Goal: Task Accomplishment & Management: Manage account settings

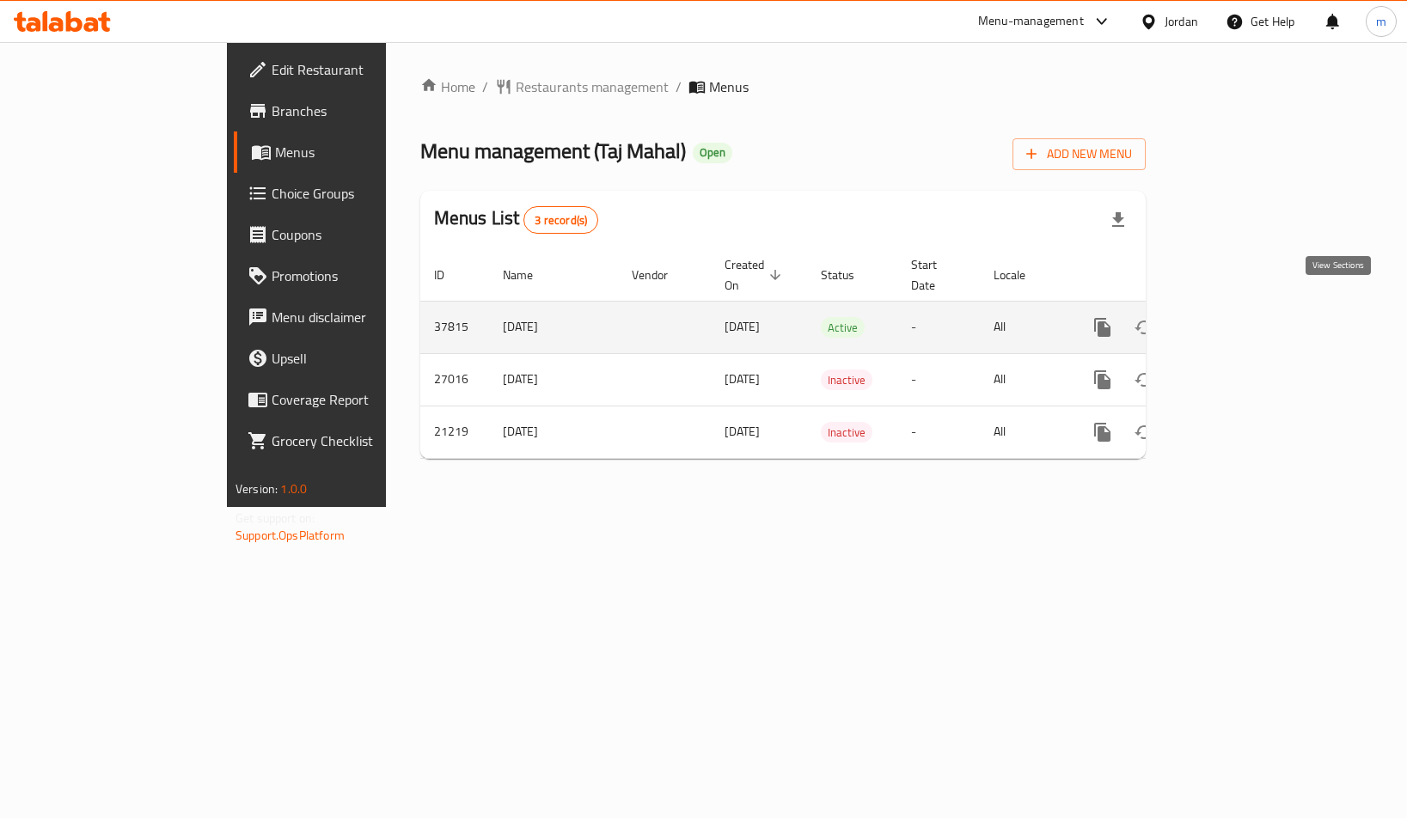
click at [1235, 320] on icon "enhanced table" at bounding box center [1226, 327] width 15 height 15
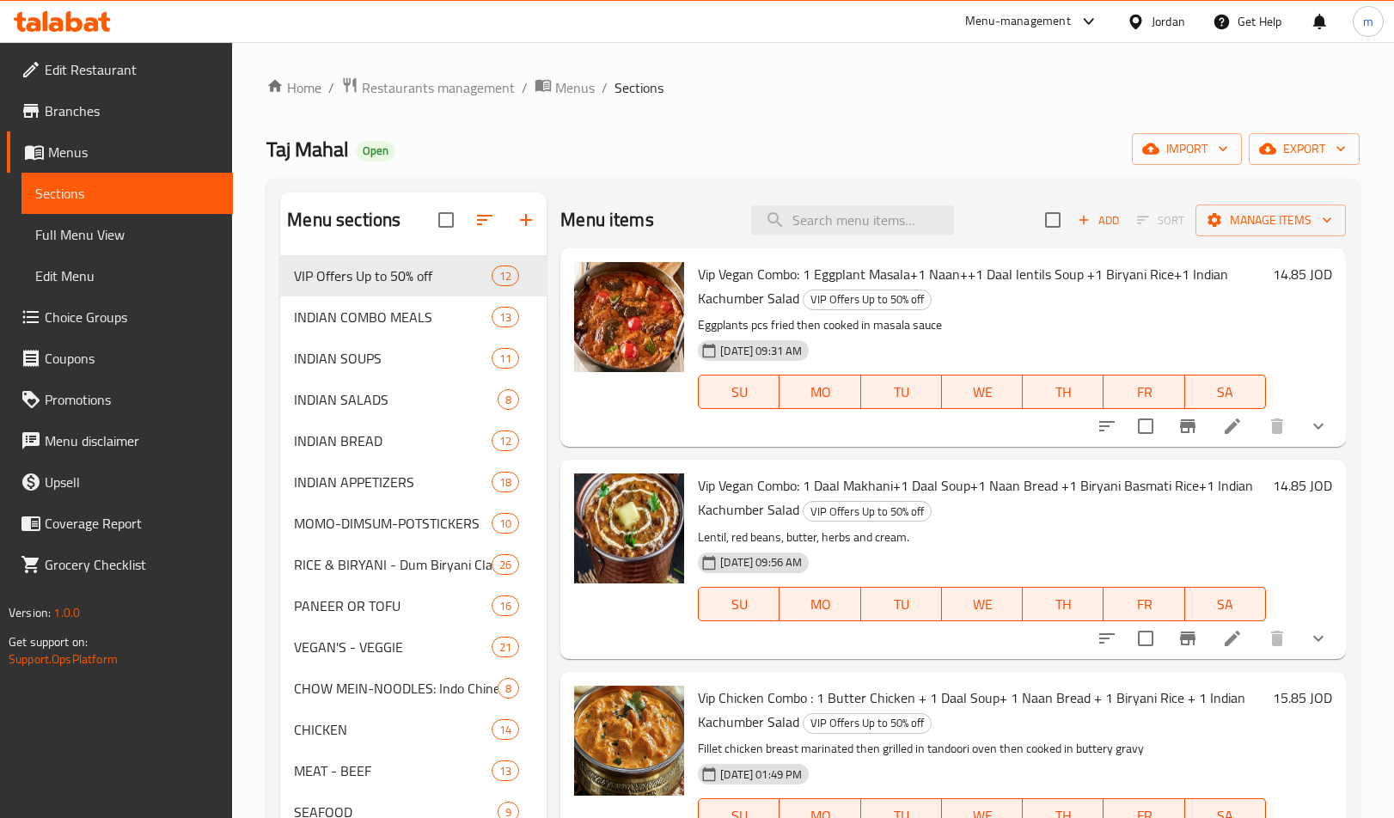
click at [104, 319] on span "Choice Groups" at bounding box center [132, 317] width 175 height 21
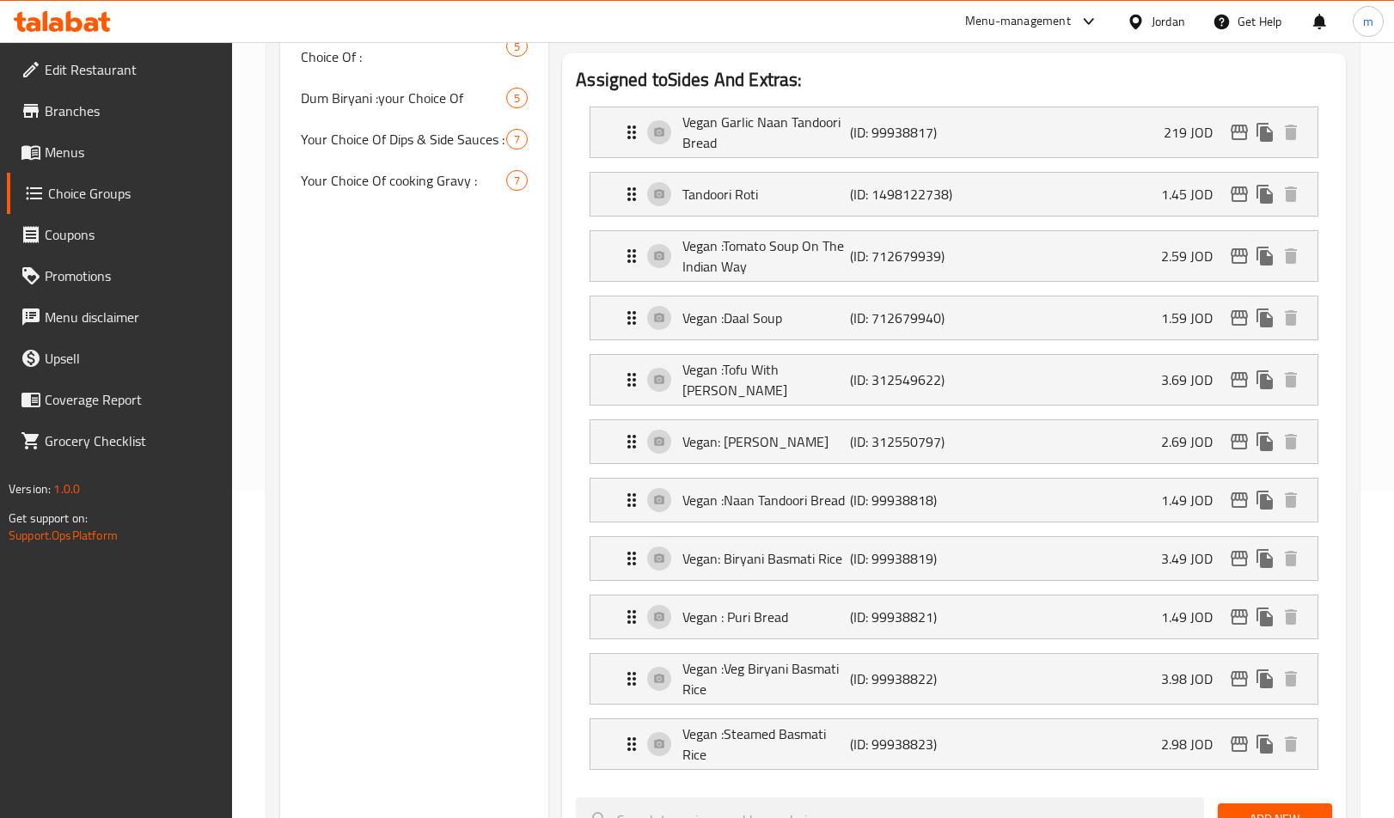
scroll to position [172, 0]
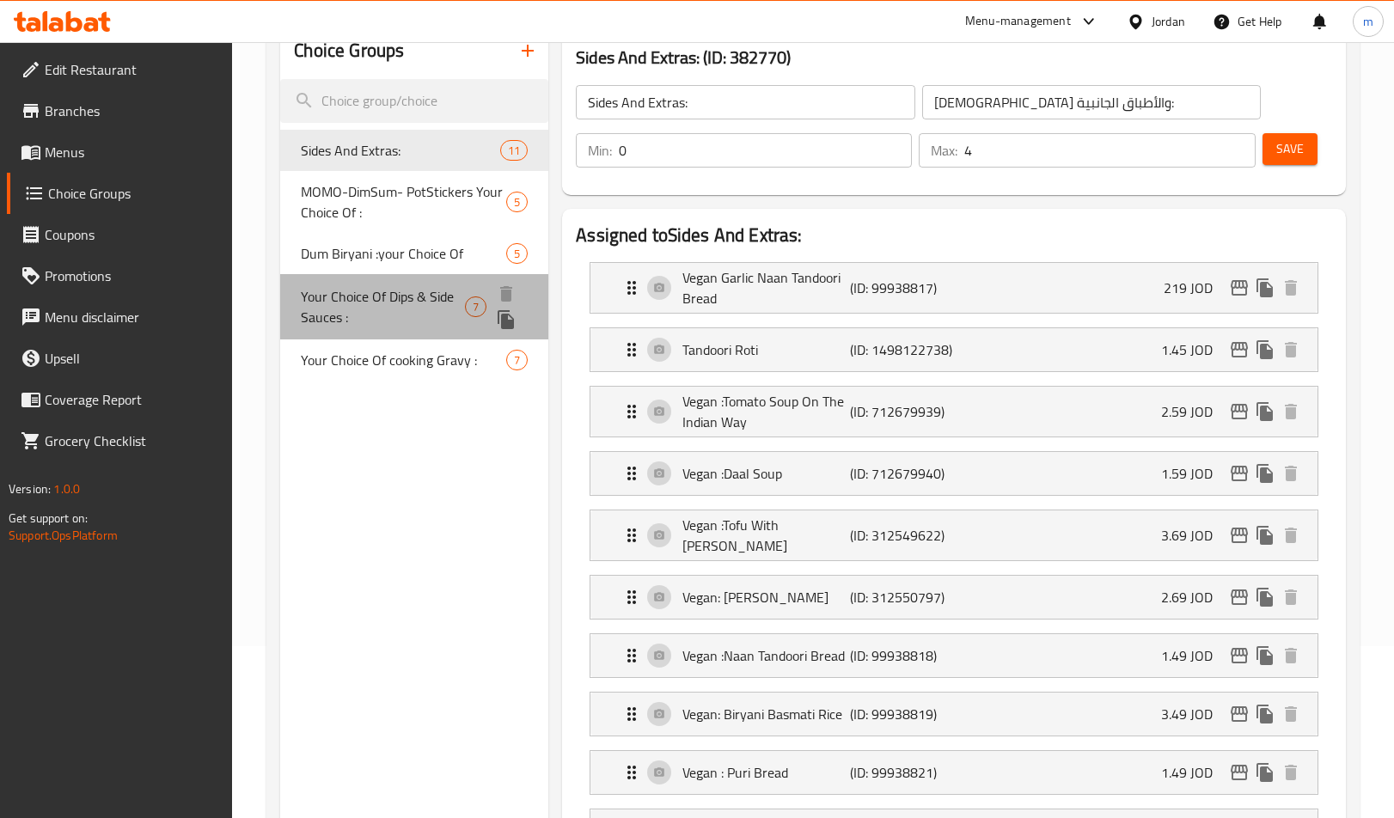
click at [368, 292] on span "Your Choice Of Dips & Side Sauces :" at bounding box center [383, 306] width 164 height 41
type input "Your Choice Of Dips & Side Sauces :"
type input "اختيارك من الصوصات الجانبية والديب :"
type input "6"
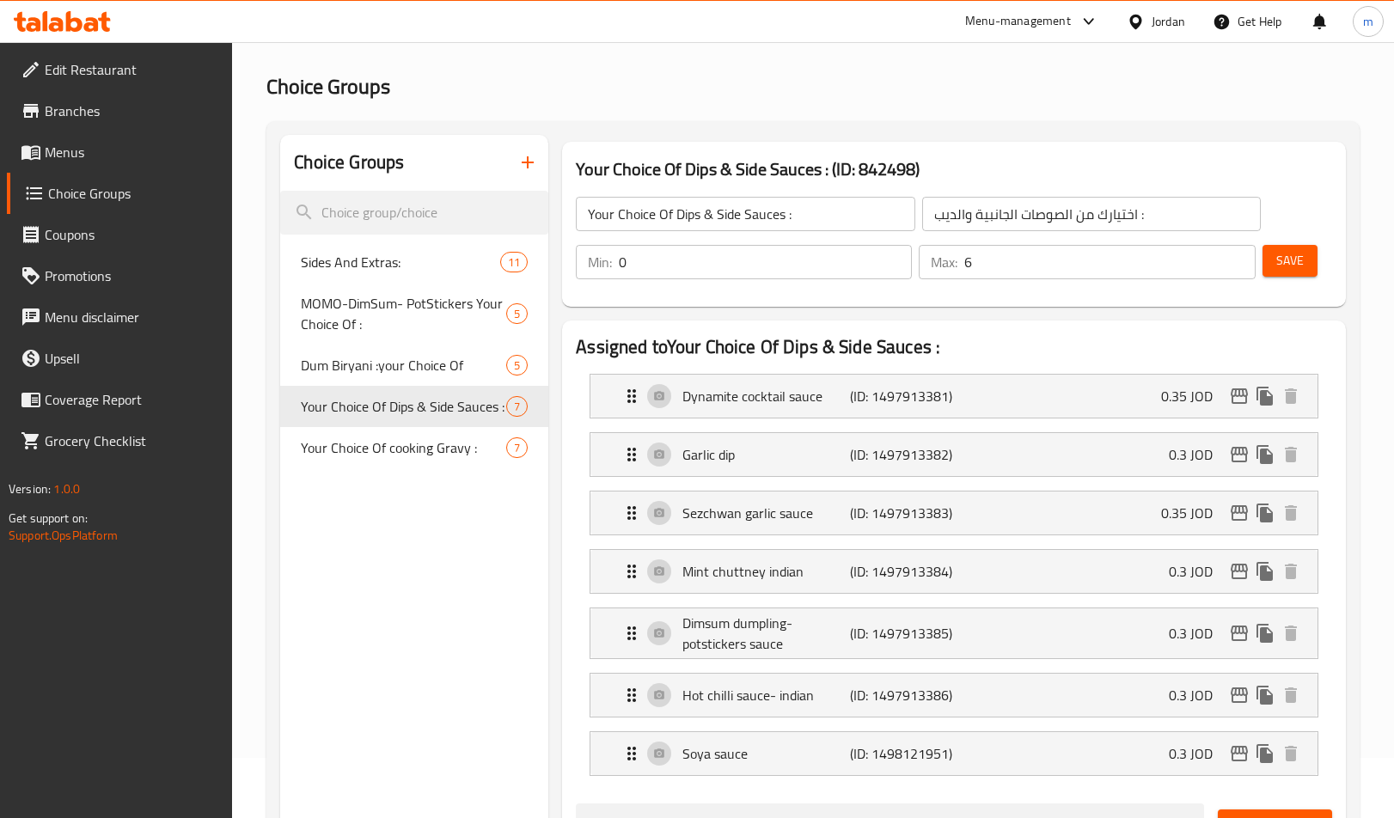
scroll to position [0, 0]
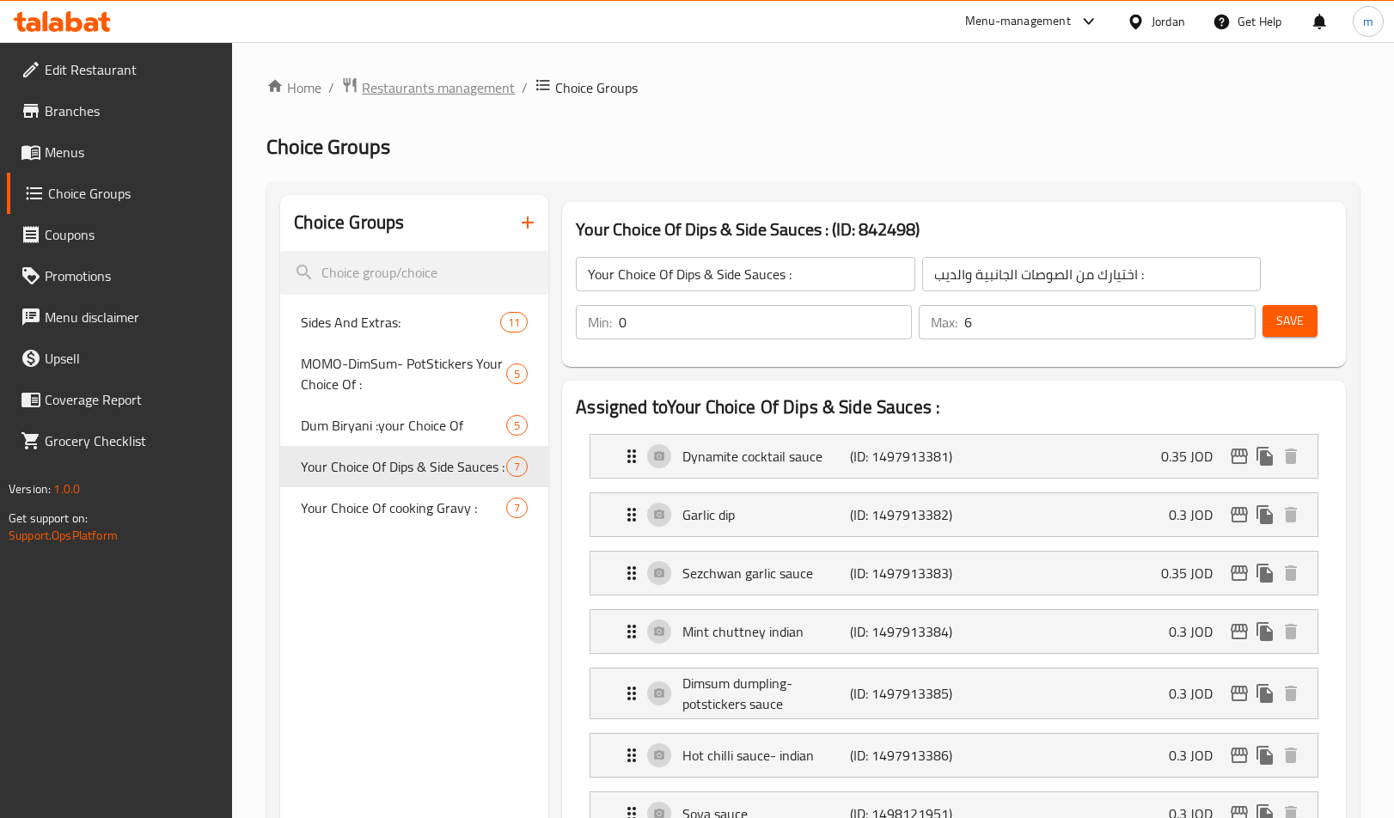
click at [438, 89] on span "Restaurants management" at bounding box center [438, 87] width 153 height 21
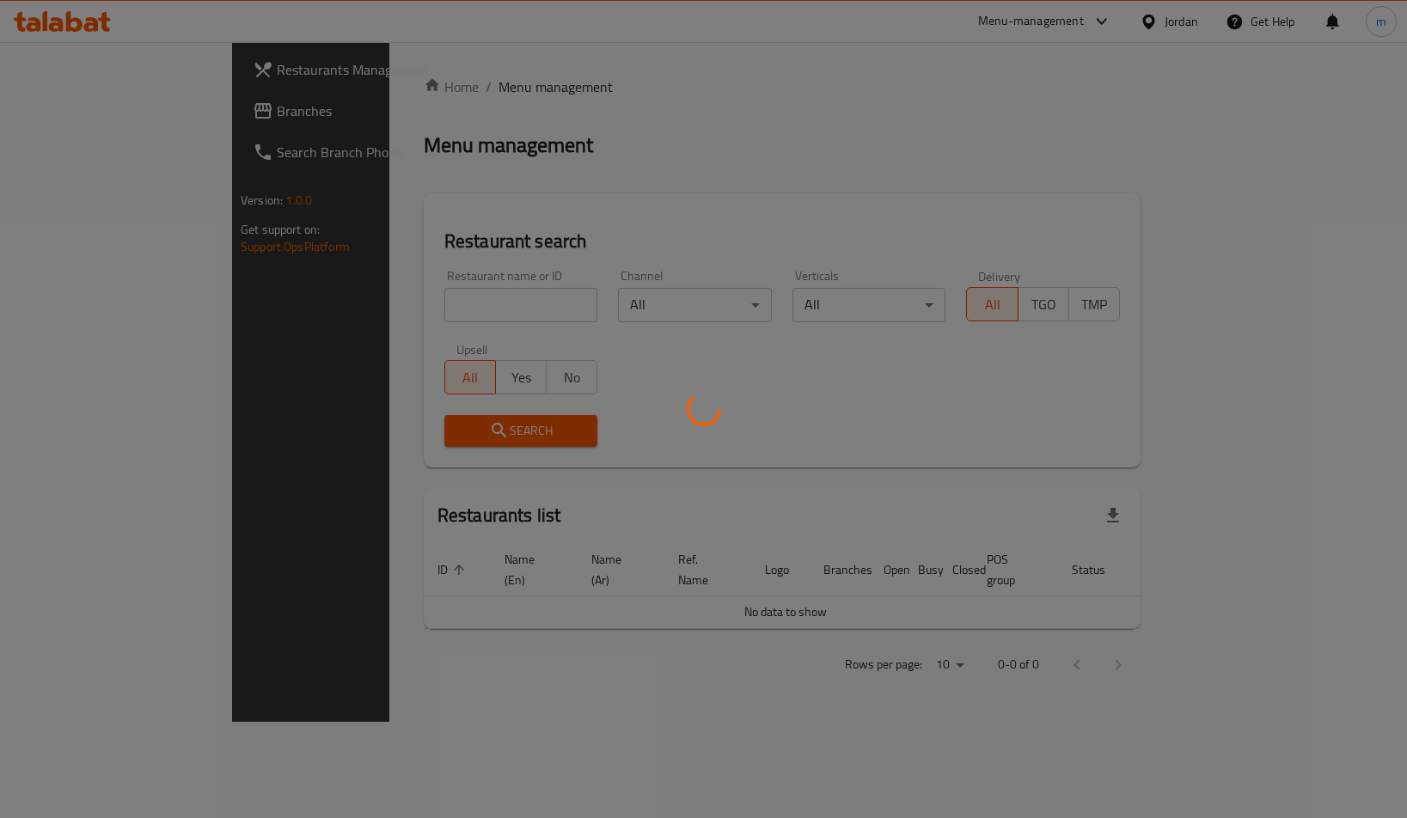
click at [112, 126] on div at bounding box center [703, 409] width 1407 height 818
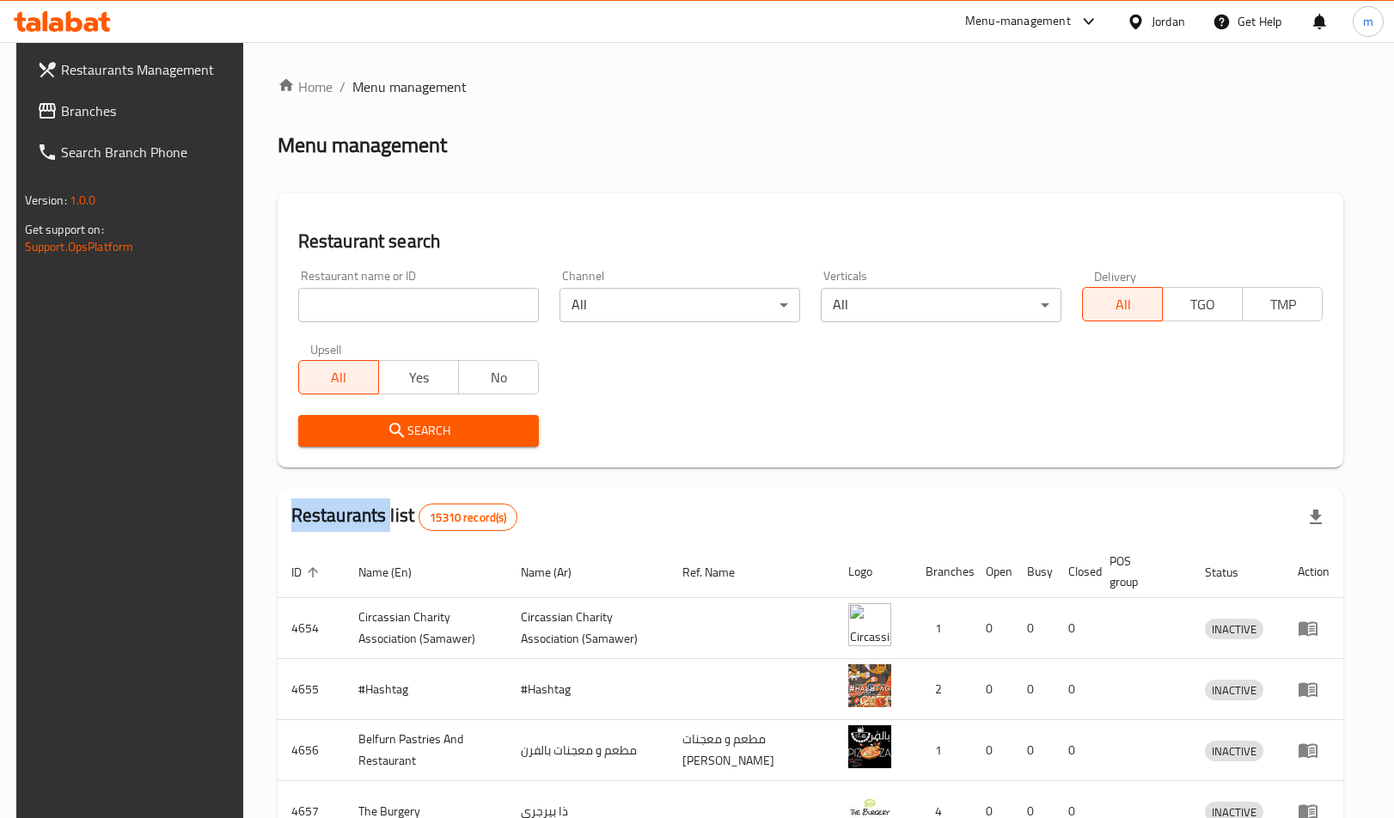
click at [112, 126] on div "Restaurants Management Branches Search Branch Phone Version: 1.0.0 Get support …" at bounding box center [697, 644] width 1363 height 1204
click at [112, 126] on link "Branches" at bounding box center [136, 110] width 226 height 41
